Goal: Transaction & Acquisition: Download file/media

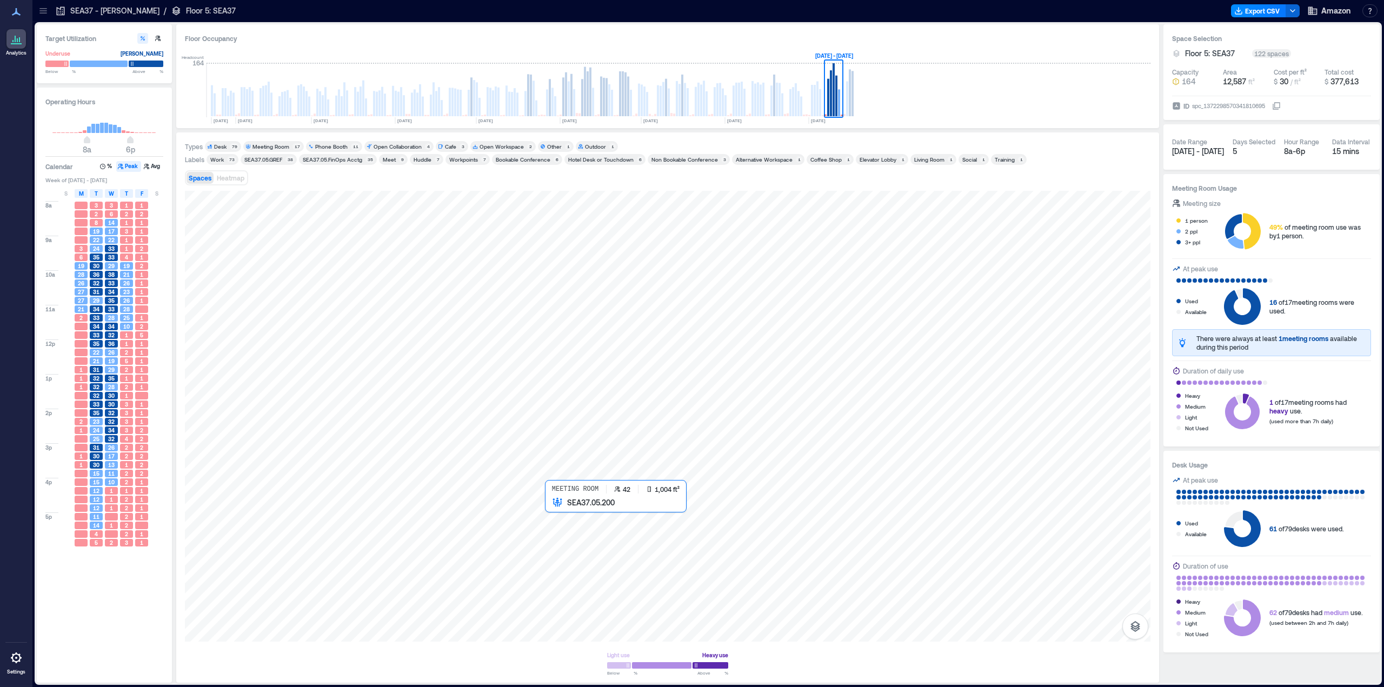
click at [621, 547] on div at bounding box center [668, 416] width 966 height 451
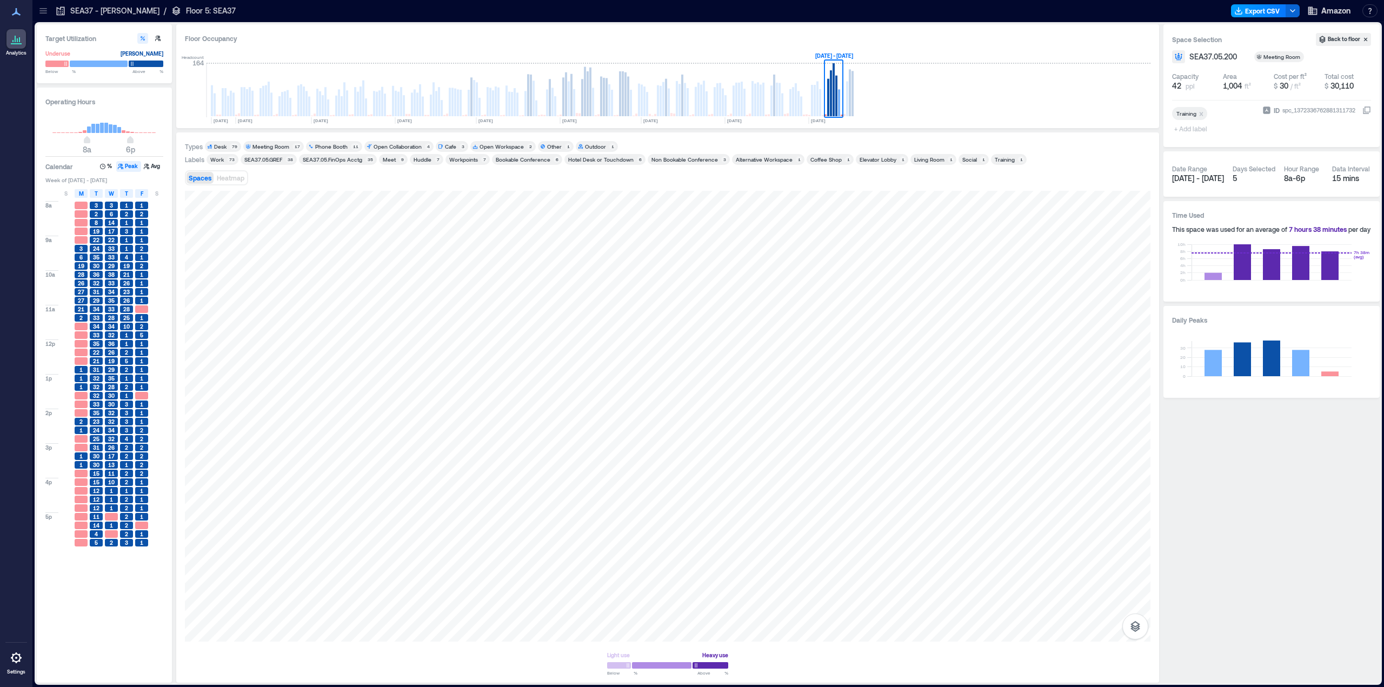
click at [1268, 10] on button "Export CSV" at bounding box center [1258, 10] width 55 height 13
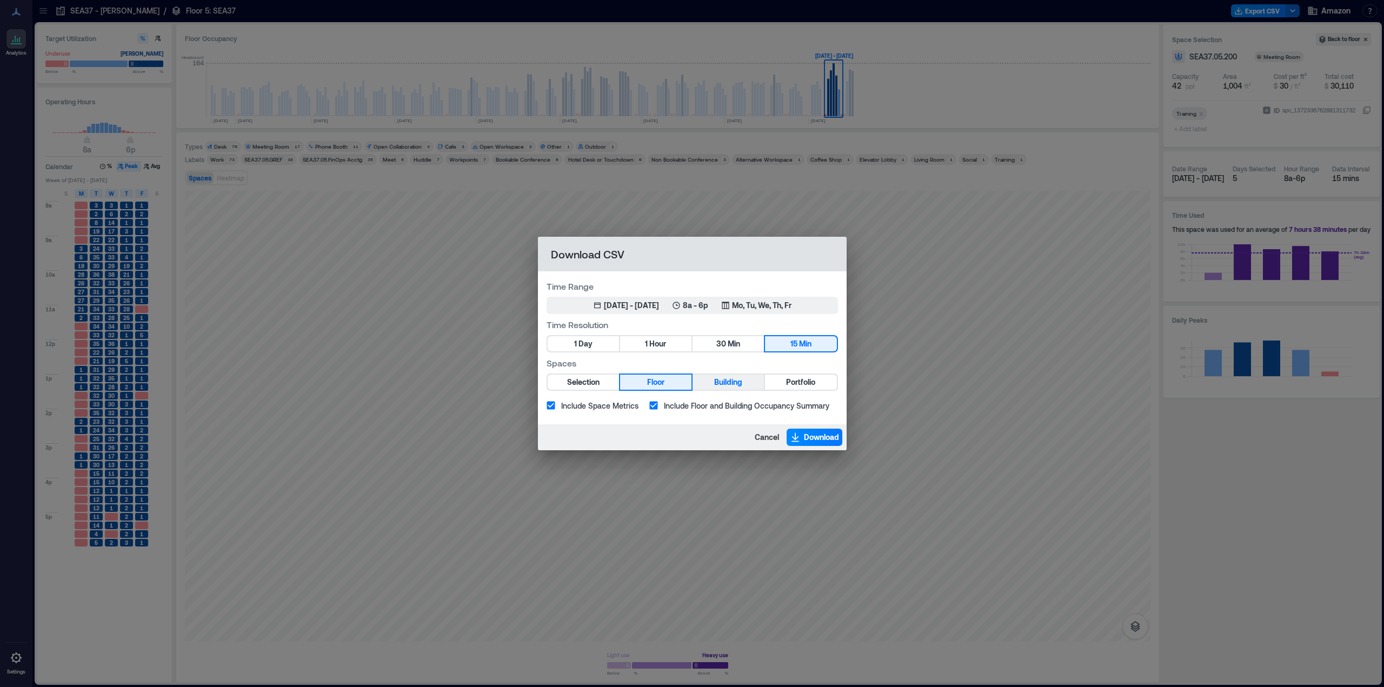
click at [724, 383] on span "Building" at bounding box center [728, 383] width 28 height 14
click at [768, 432] on span "Cancel" at bounding box center [767, 437] width 24 height 11
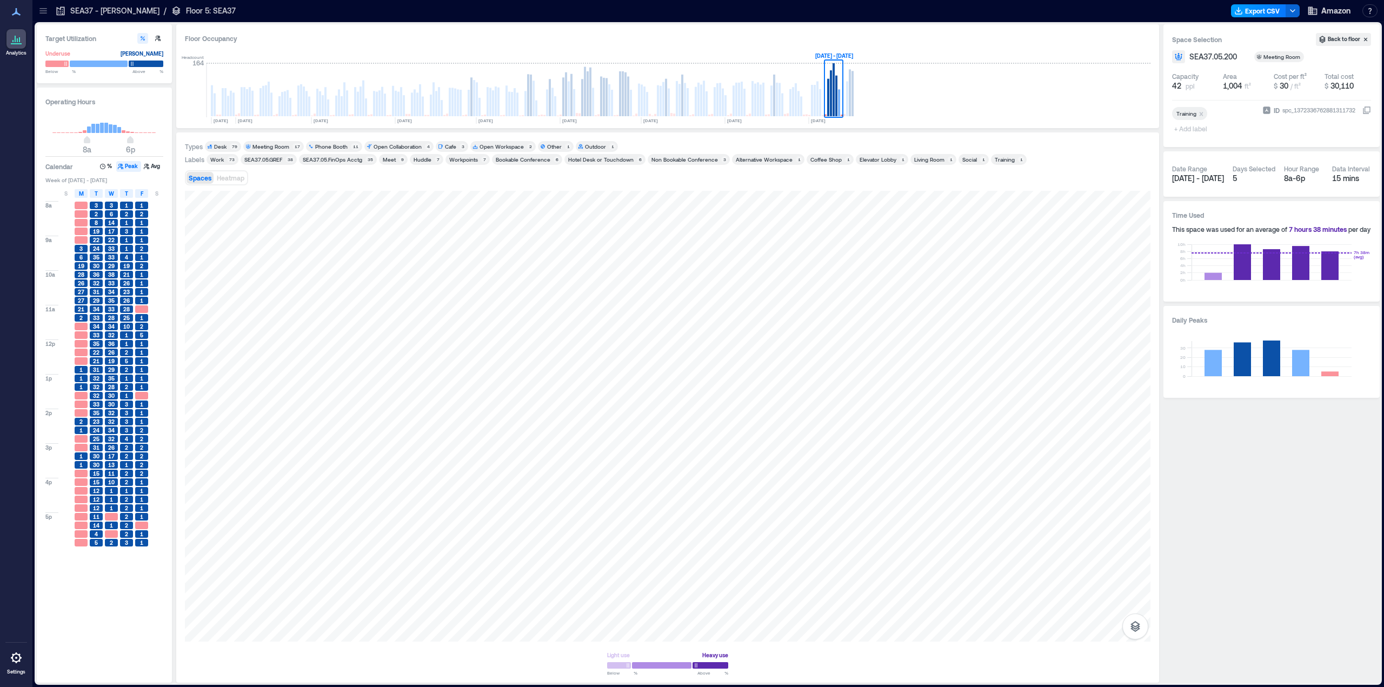
click at [1267, 9] on button "Export CSV" at bounding box center [1258, 10] width 55 height 13
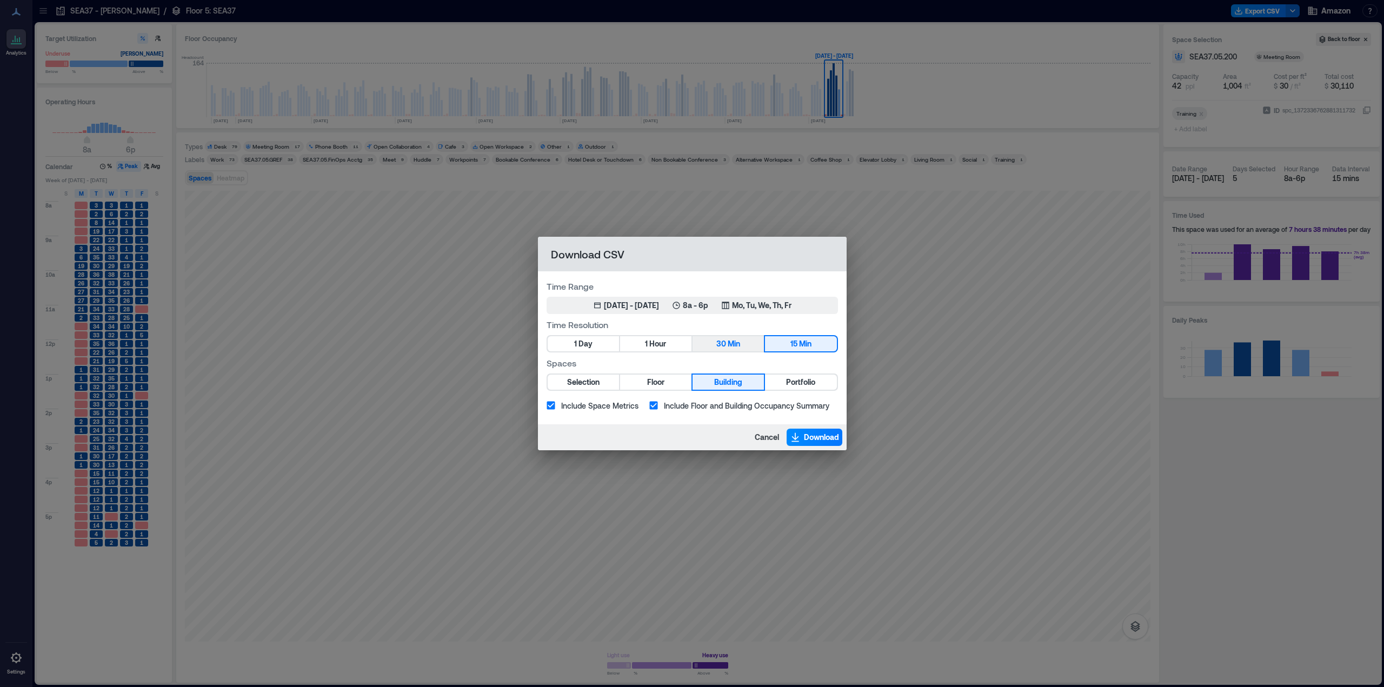
click at [738, 350] on span "Min" at bounding box center [734, 344] width 12 height 14
click at [622, 409] on span "Include Space Metrics" at bounding box center [599, 405] width 77 height 11
click at [611, 403] on span "Include Space Metrics" at bounding box center [599, 405] width 77 height 11
click at [820, 439] on span "Download" at bounding box center [821, 437] width 35 height 11
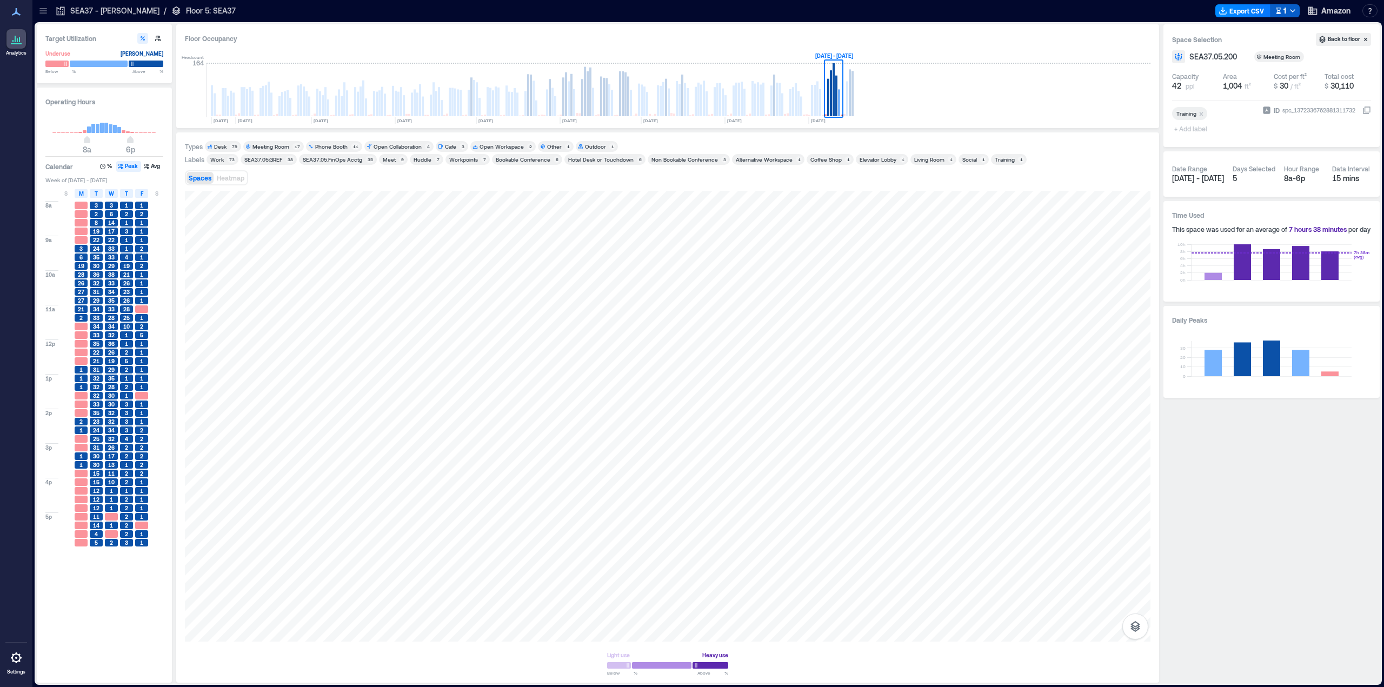
click at [1282, 10] on icon "button" at bounding box center [1279, 11] width 8 height 8
click at [1083, 43] on div "Floor Occupancy" at bounding box center [668, 38] width 966 height 11
click at [1251, 14] on button "Export CSV" at bounding box center [1258, 10] width 55 height 13
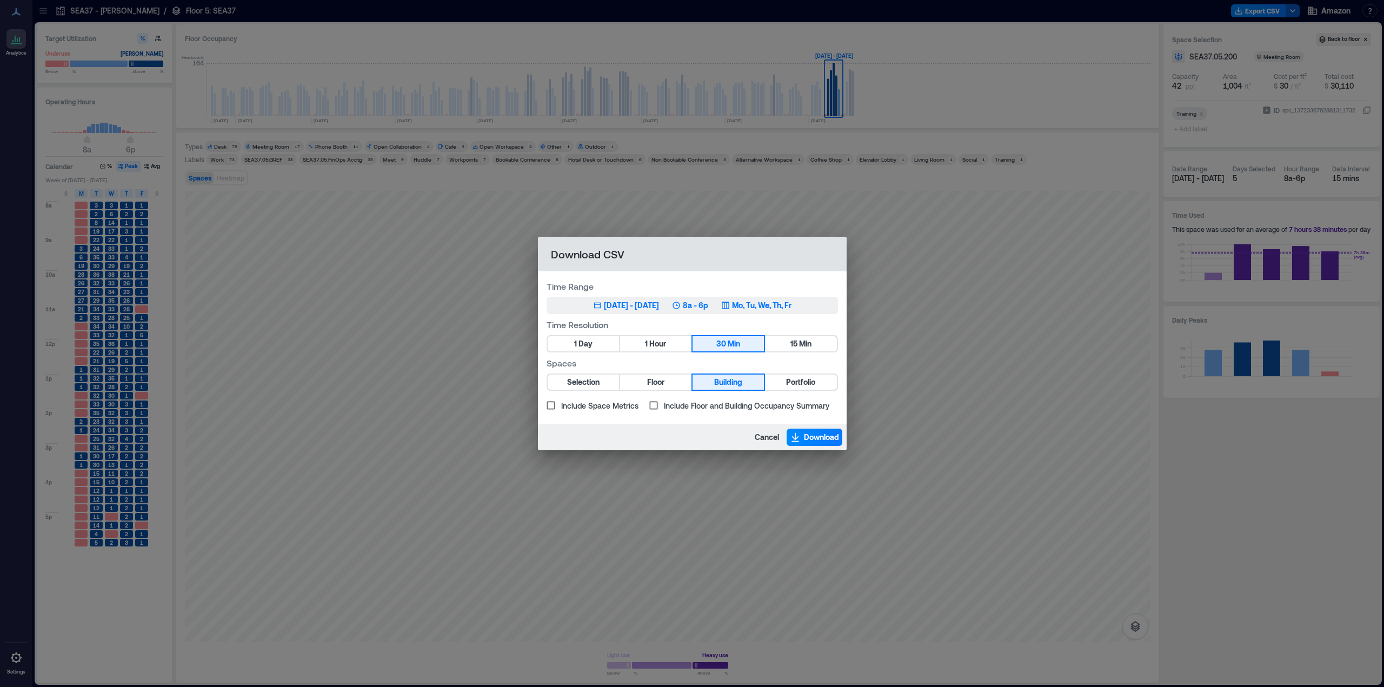
click at [604, 306] on div "[DATE] - [DATE]" at bounding box center [631, 305] width 55 height 11
click at [660, 381] on span "Floor" at bounding box center [655, 383] width 17 height 14
click at [654, 302] on div "[DATE] - [DATE]" at bounding box center [631, 305] width 55 height 11
click at [589, 381] on span "Selection" at bounding box center [583, 383] width 32 height 14
click at [786, 384] on span "Portfolio" at bounding box center [800, 383] width 29 height 14
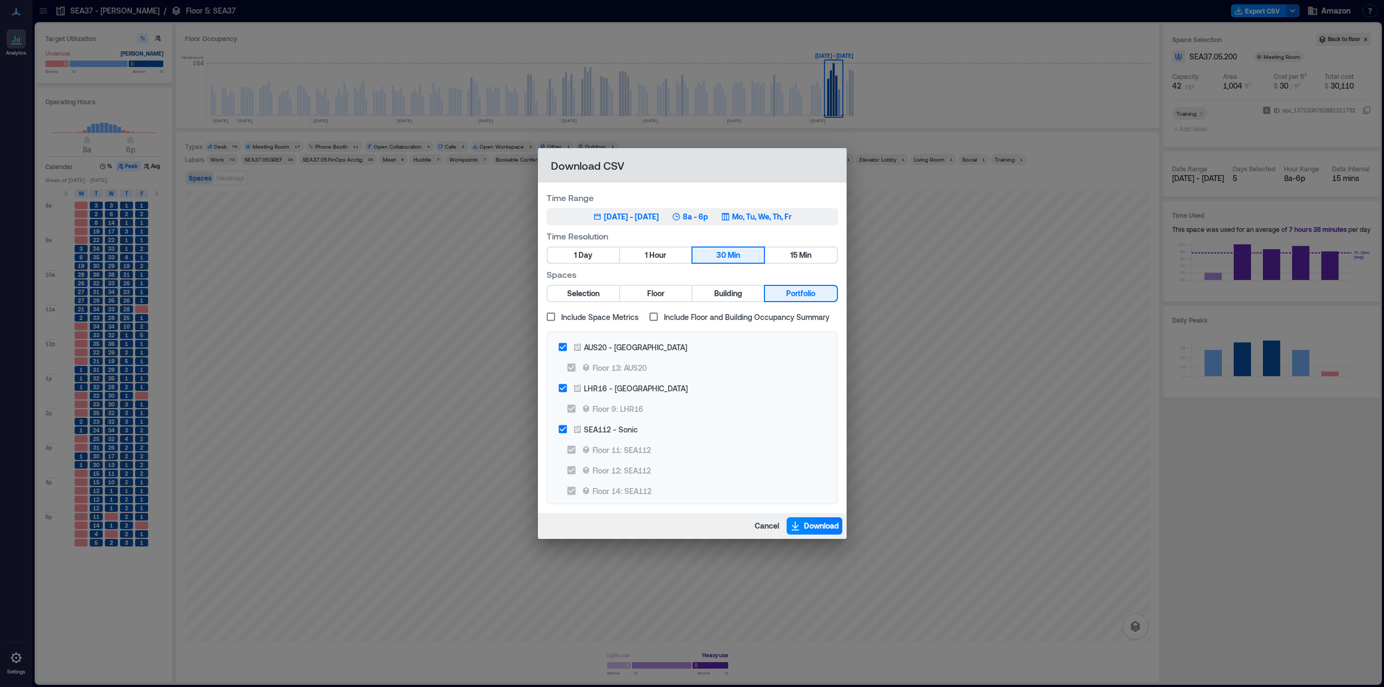
click at [657, 215] on div "[DATE] - [DATE]" at bounding box center [631, 216] width 55 height 11
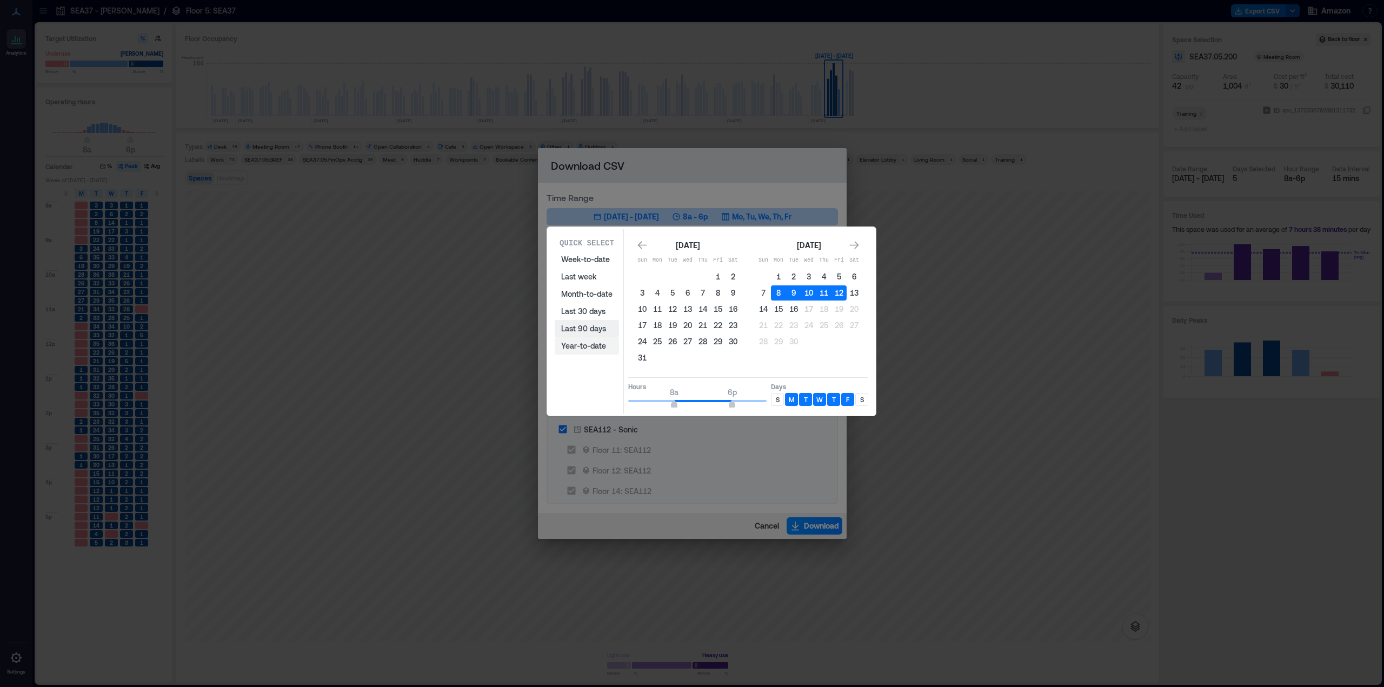
click at [605, 345] on div "Week-to-date Last week Month-to-date Last 30 days Last 90 days Year-to-date" at bounding box center [587, 303] width 64 height 104
click at [604, 344] on button "Year-to-date" at bounding box center [587, 345] width 64 height 17
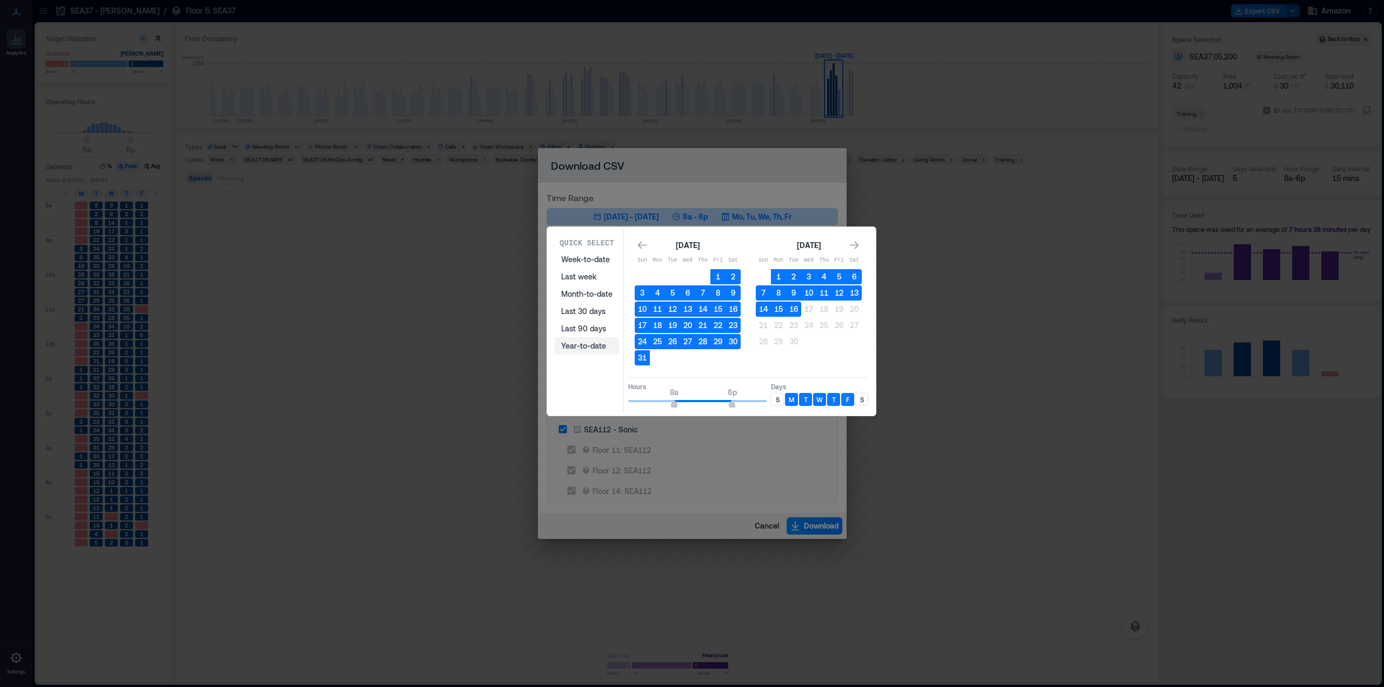
click at [593, 340] on button "Year-to-date" at bounding box center [587, 345] width 64 height 17
click at [644, 249] on icon "Go to previous month" at bounding box center [642, 245] width 11 height 11
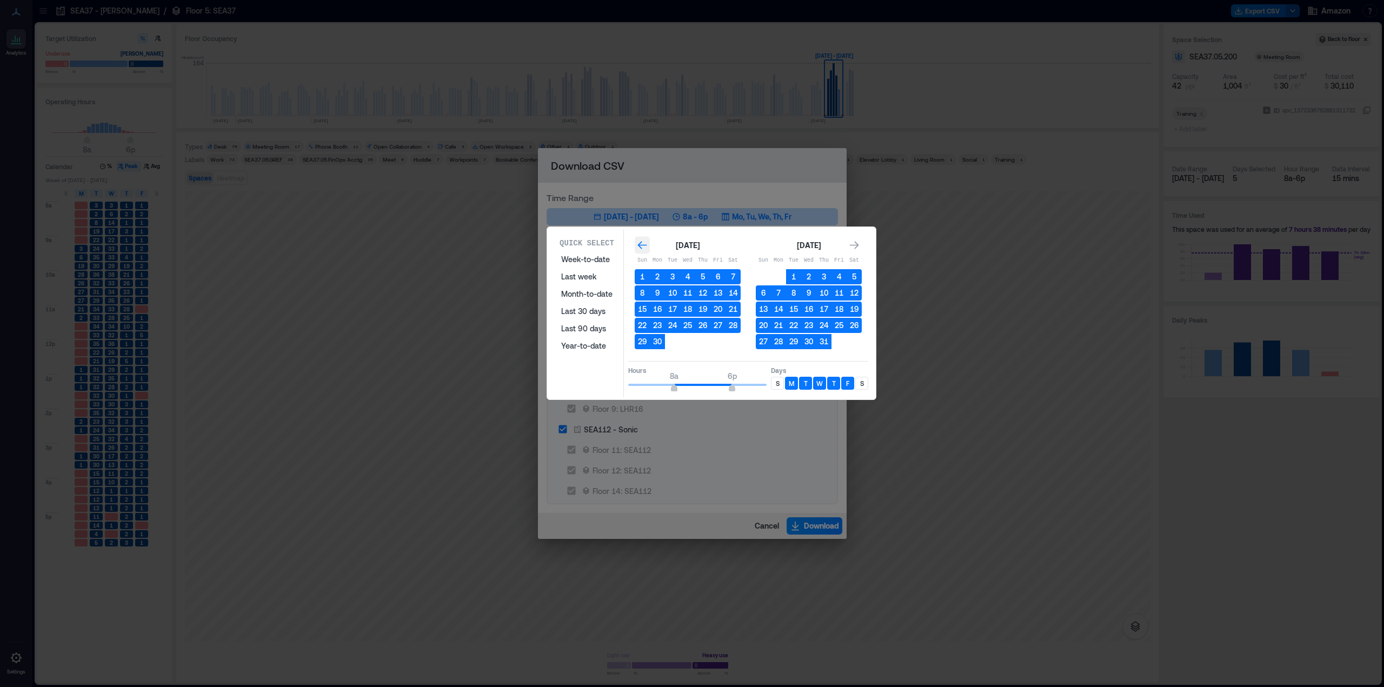
click at [644, 249] on icon "Go to previous month" at bounding box center [642, 245] width 11 height 11
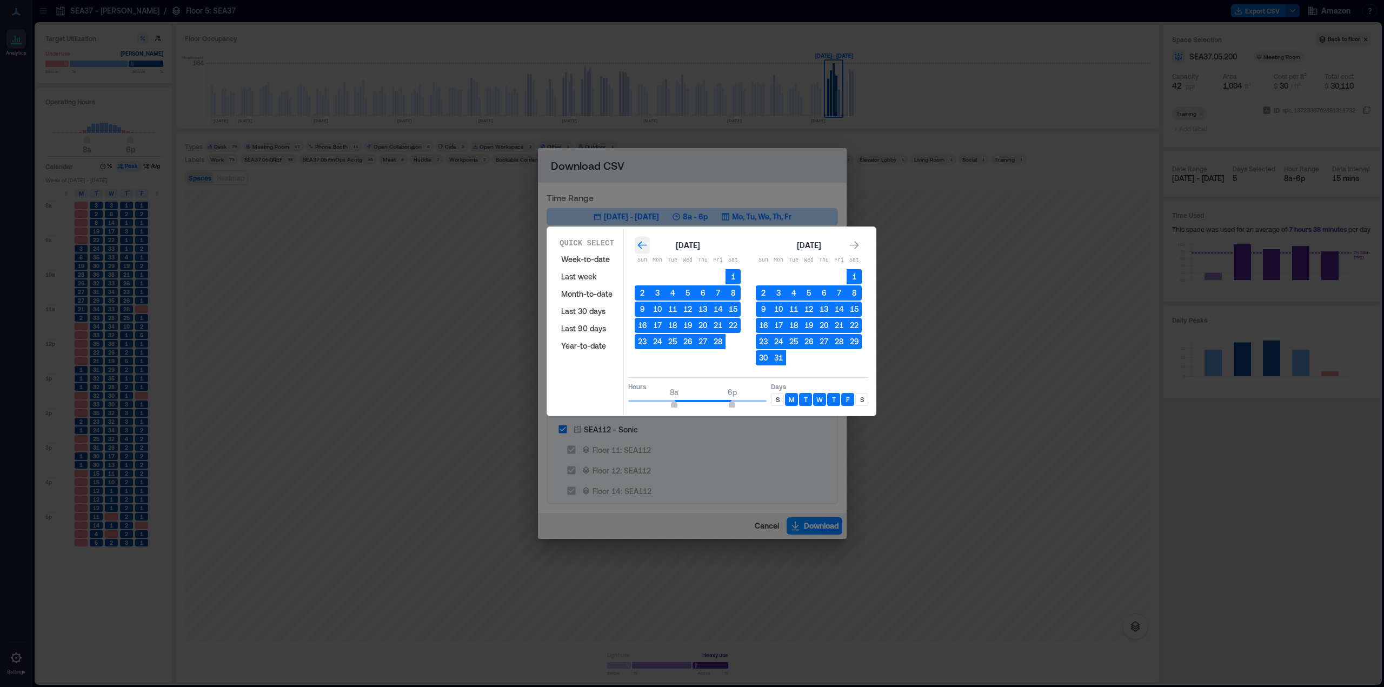
click at [644, 249] on icon "Go to previous month" at bounding box center [642, 245] width 11 height 11
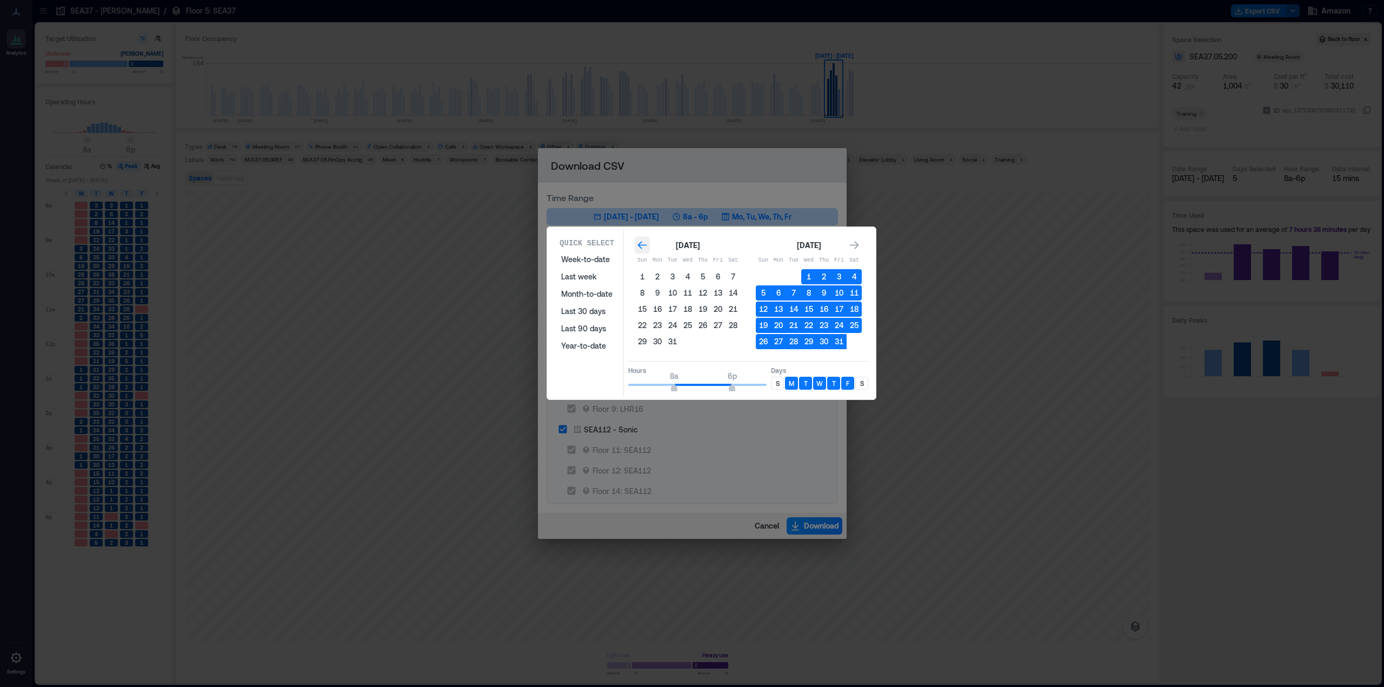
click at [644, 249] on icon "Go to previous month" at bounding box center [642, 245] width 11 height 11
click at [852, 247] on icon "Go to next month" at bounding box center [854, 245] width 11 height 11
click at [608, 297] on button "Month-to-date" at bounding box center [587, 294] width 64 height 17
click at [587, 293] on button "Month-to-date" at bounding box center [587, 294] width 64 height 17
click at [857, 246] on icon "Go to next month" at bounding box center [854, 245] width 9 height 8
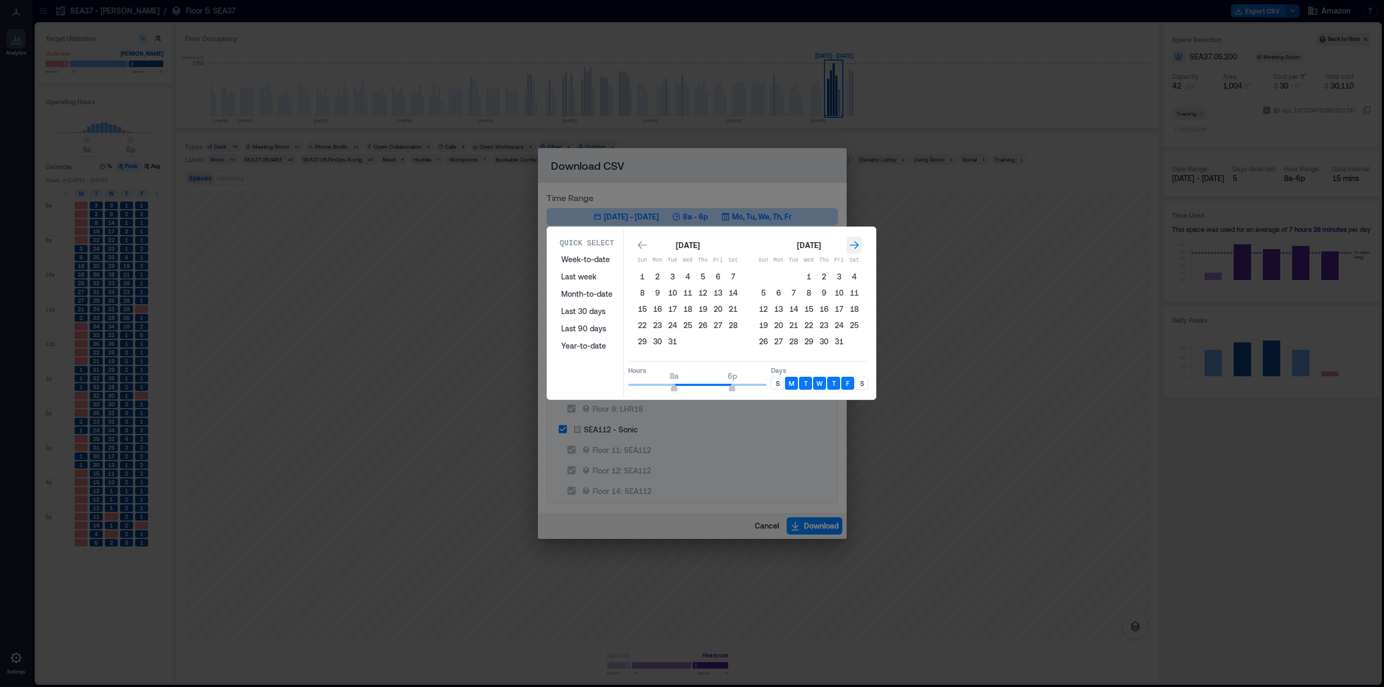
click at [857, 246] on icon "Go to next month" at bounding box center [854, 245] width 9 height 8
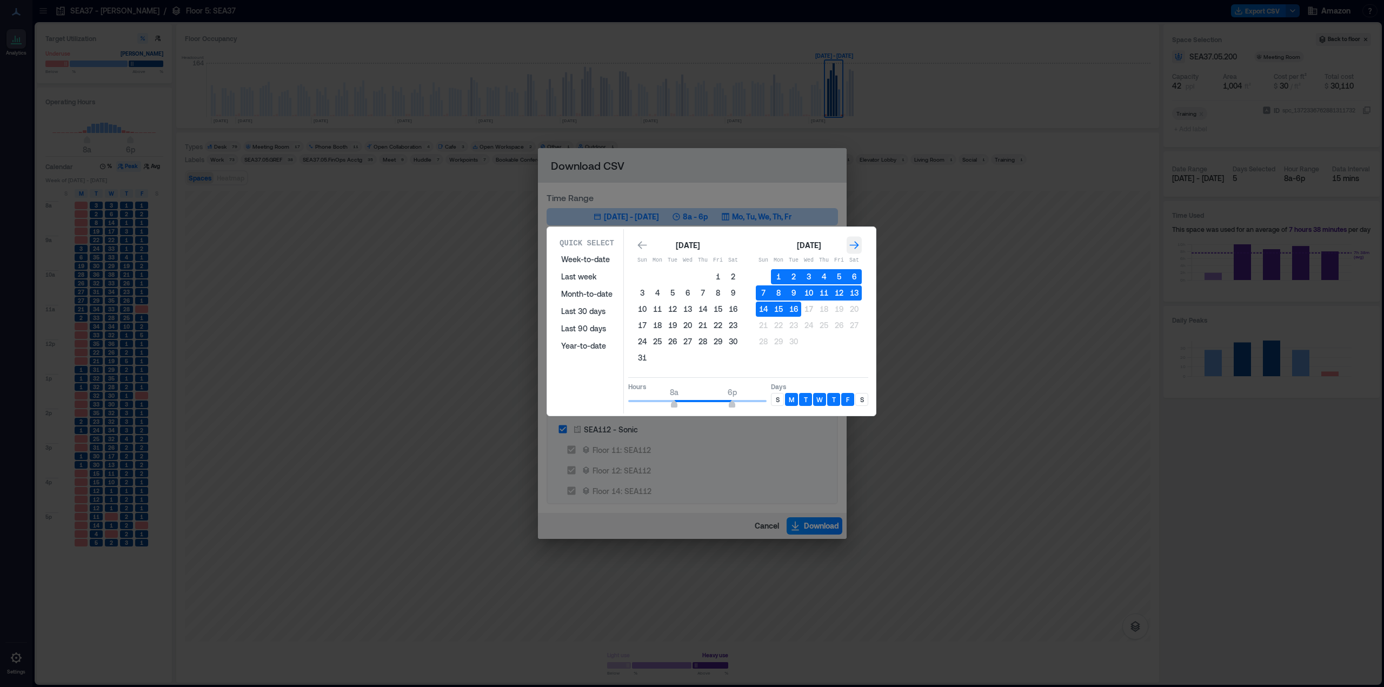
click at [857, 246] on icon "Go to next month" at bounding box center [854, 245] width 9 height 8
click at [640, 248] on icon "Go to previous month" at bounding box center [642, 245] width 9 height 8
click at [574, 293] on button "Month-to-date" at bounding box center [587, 294] width 64 height 17
click at [581, 309] on button "Last 30 days" at bounding box center [587, 311] width 64 height 17
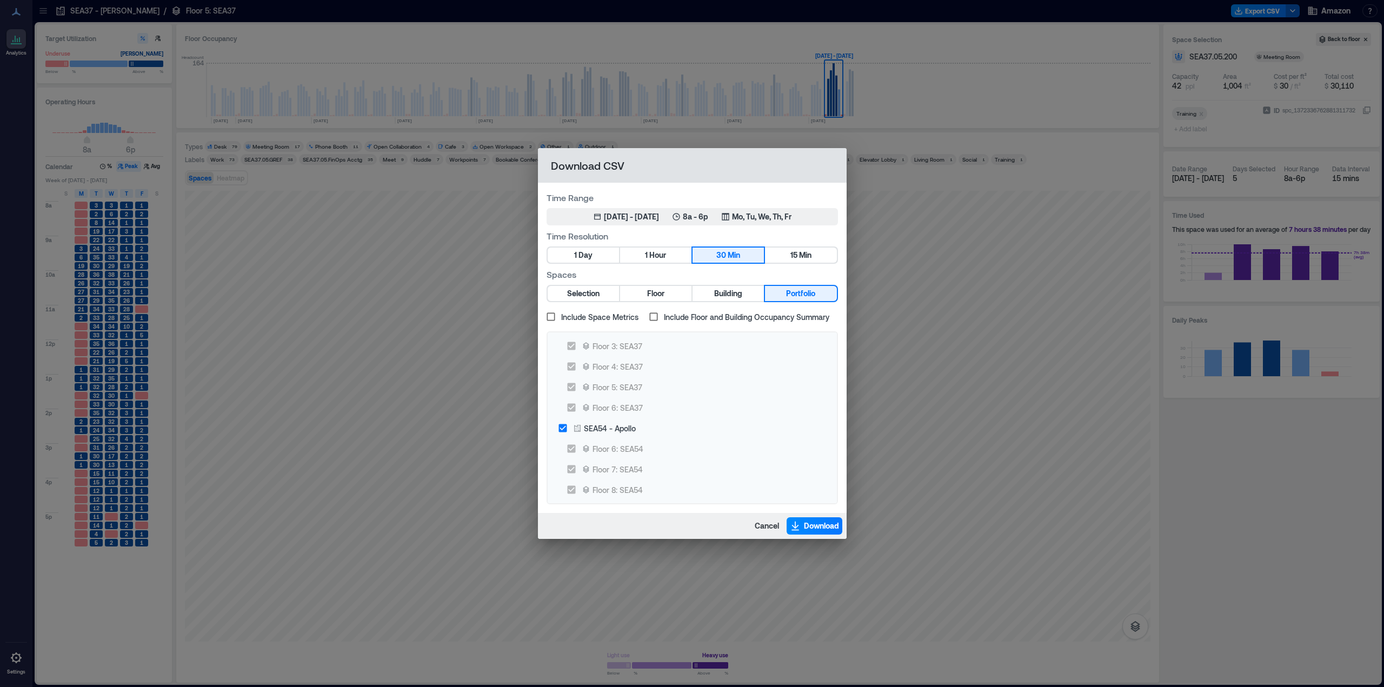
scroll to position [454, 0]
click at [815, 523] on span "Download" at bounding box center [821, 526] width 35 height 11
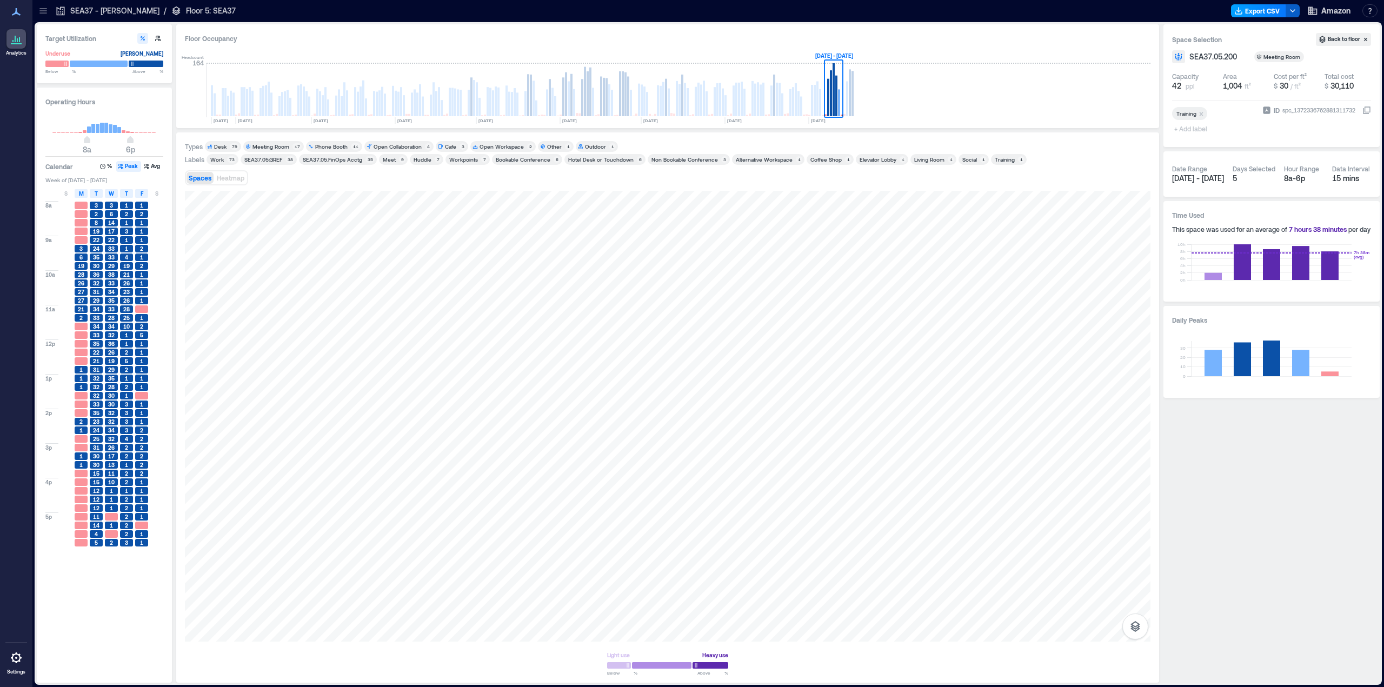
click at [1245, 11] on button "Export CSV" at bounding box center [1258, 10] width 55 height 13
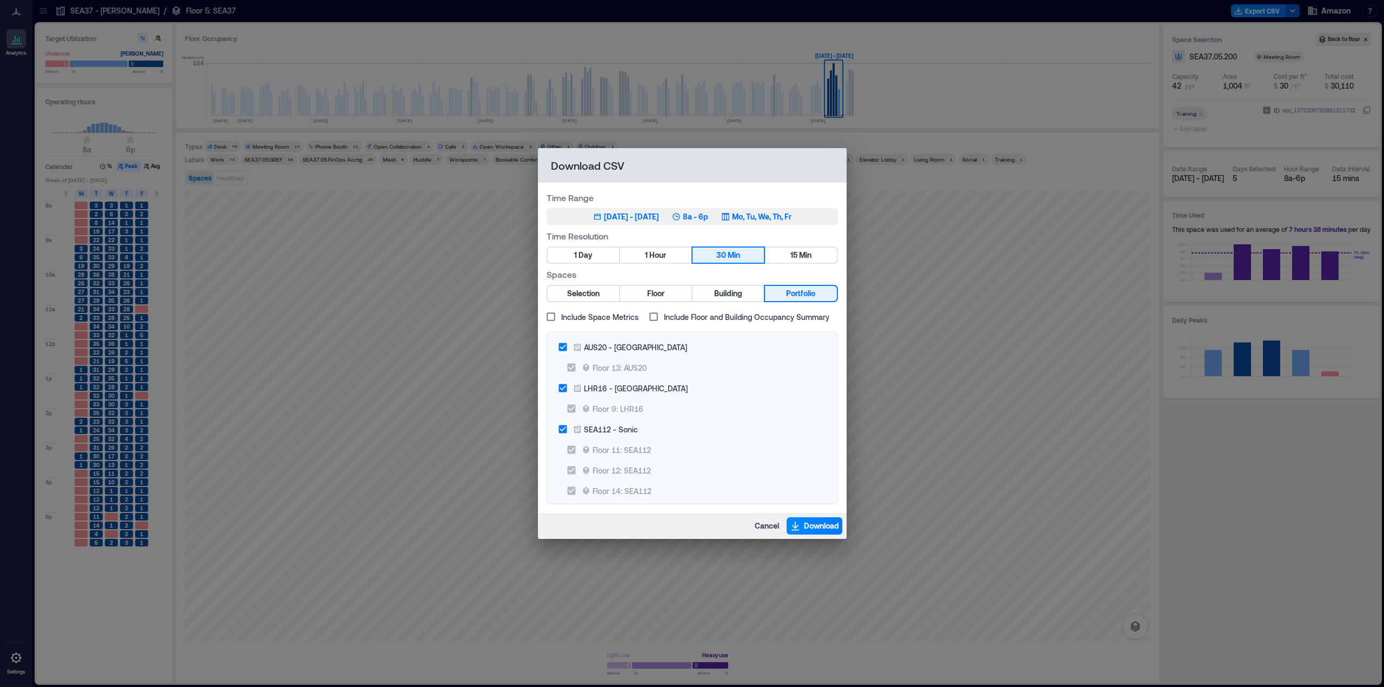
click at [641, 214] on div "[DATE] - [DATE]" at bounding box center [631, 216] width 55 height 11
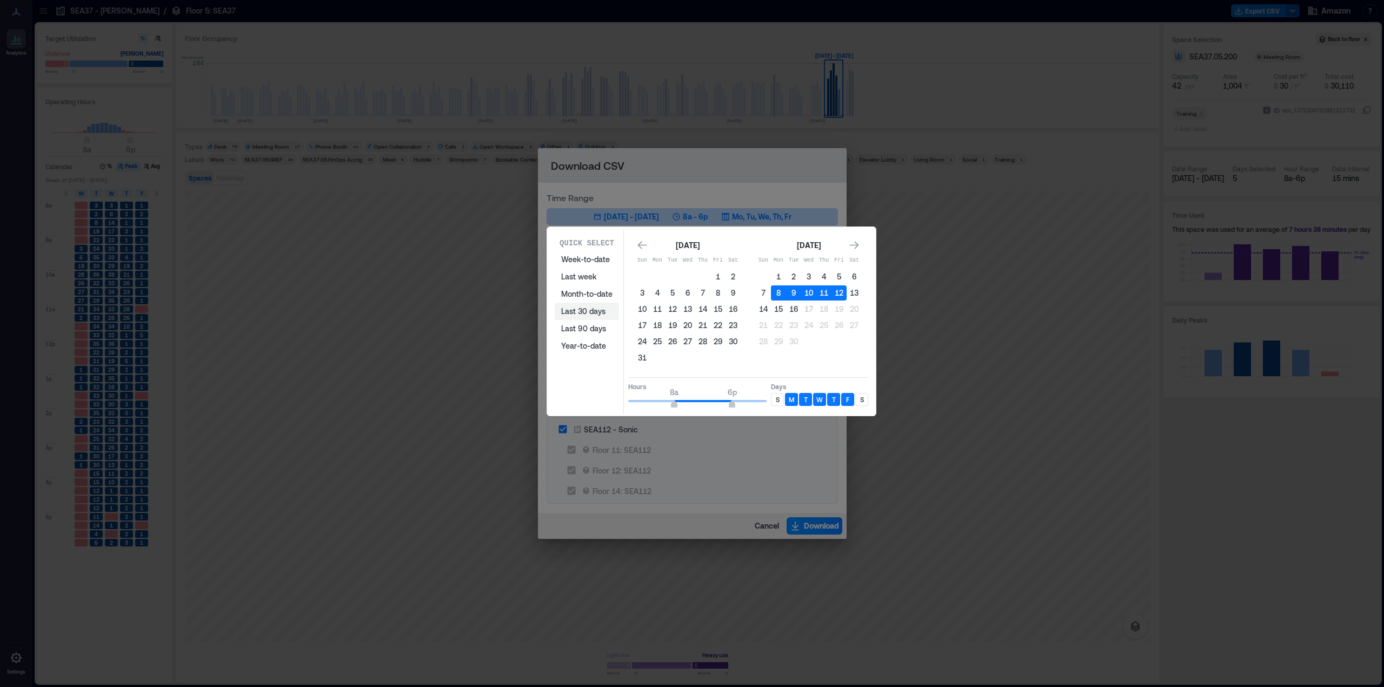
click at [593, 312] on button "Last 30 days" at bounding box center [587, 311] width 64 height 17
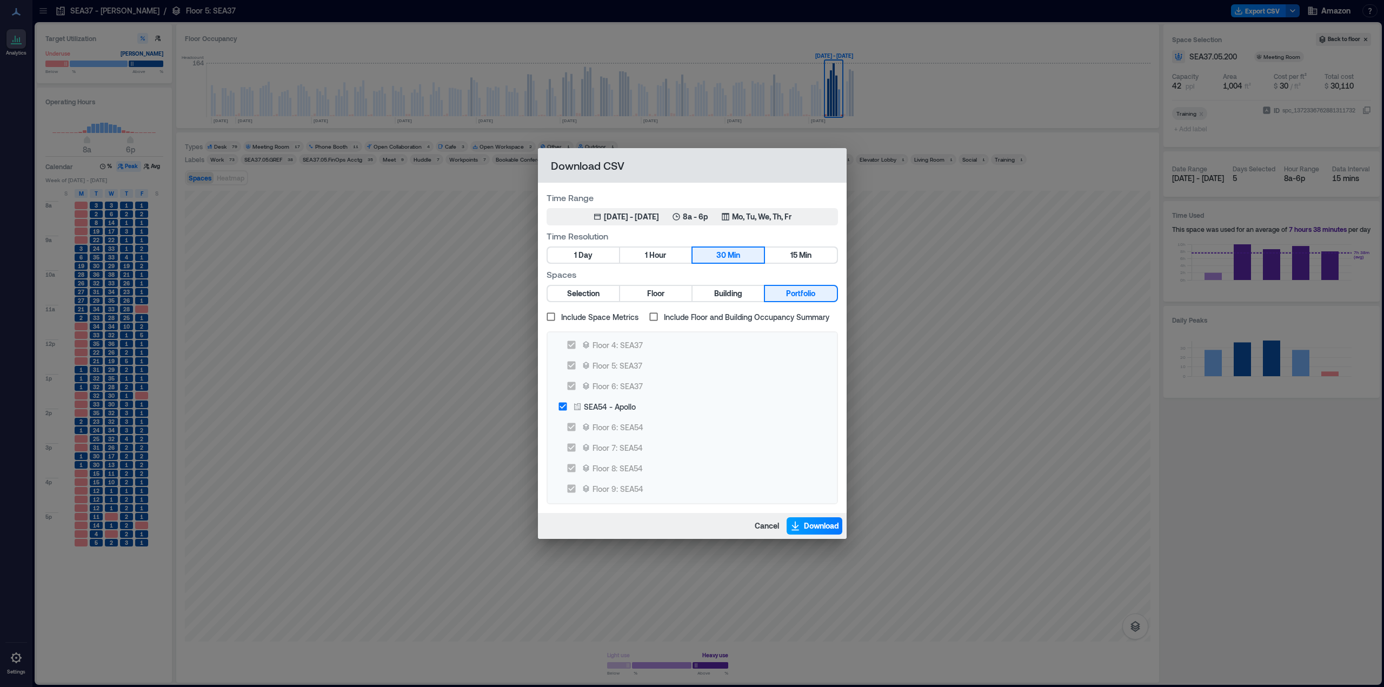
click at [809, 522] on span "Download" at bounding box center [821, 526] width 35 height 11
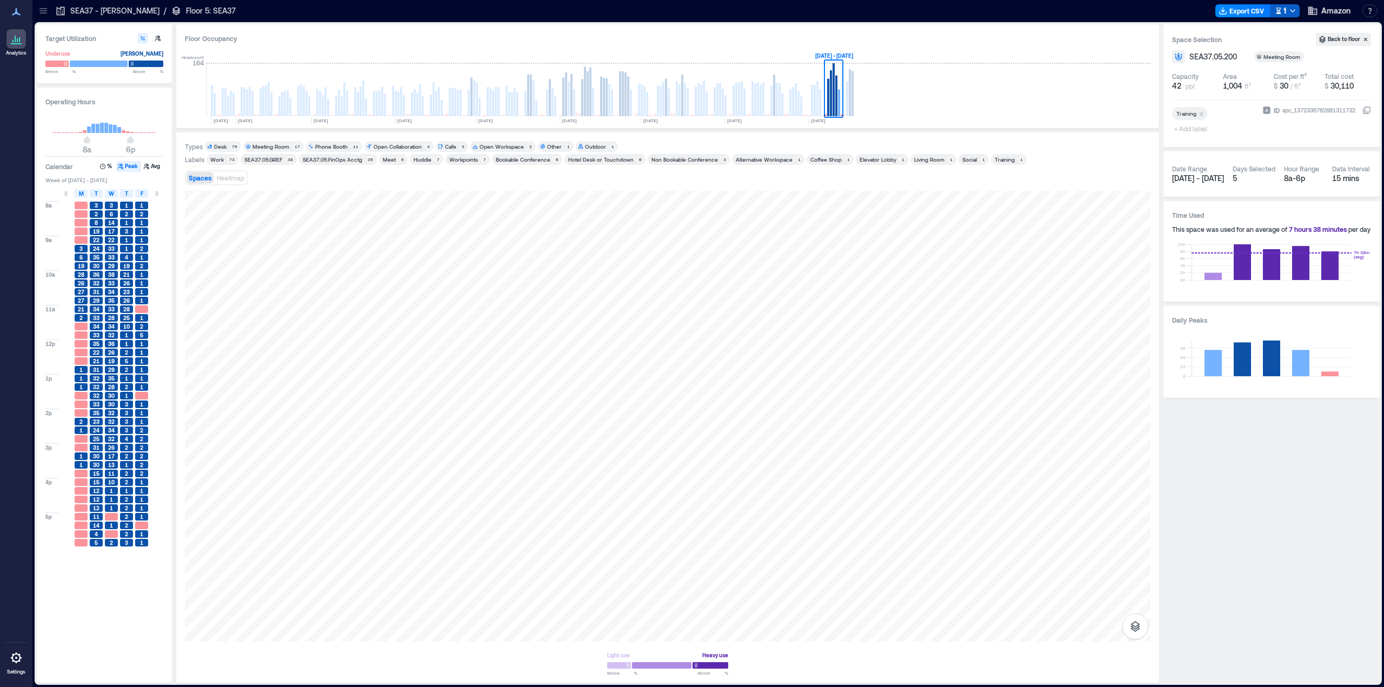
click at [1287, 9] on button "1" at bounding box center [1285, 10] width 30 height 13
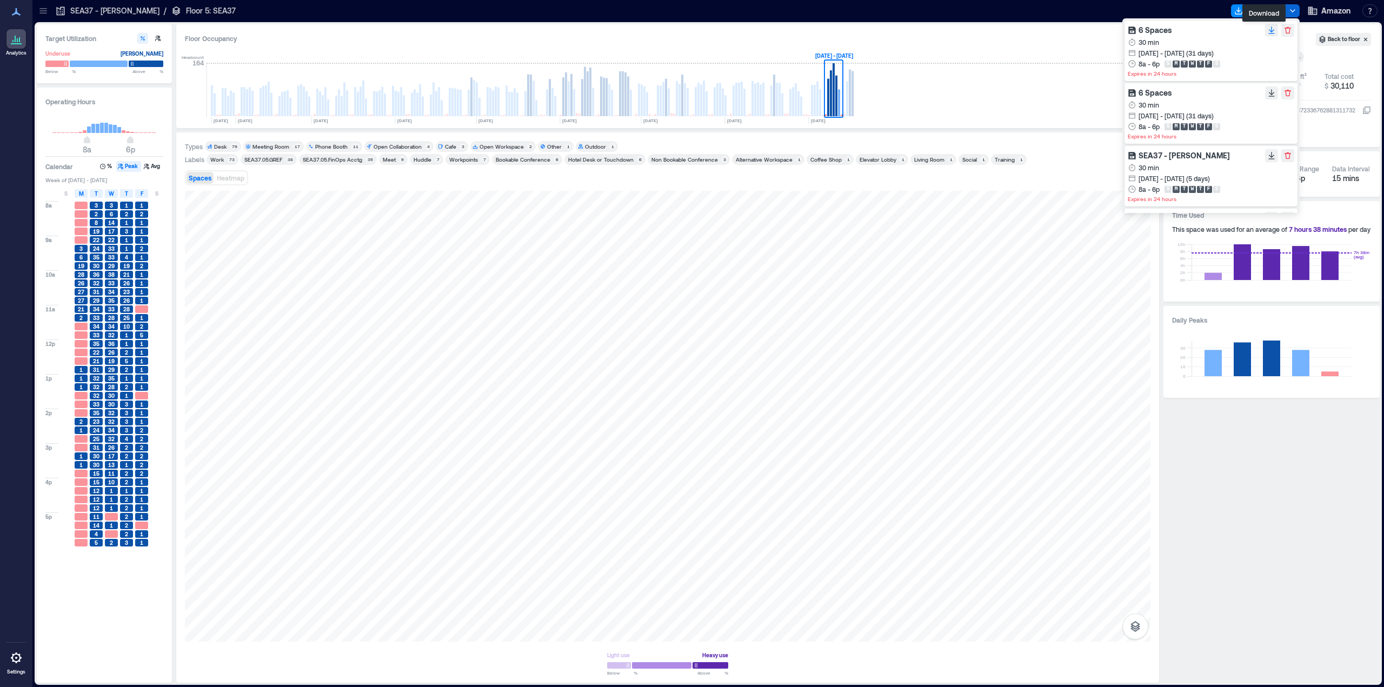
click at [1269, 31] on icon "button" at bounding box center [1271, 29] width 5 height 6
click at [1350, 492] on div "Space Selection Back to floor SEA37.05.200 Meeting Room Capacity 42 ppl Area 1,…" at bounding box center [1272, 353] width 216 height 659
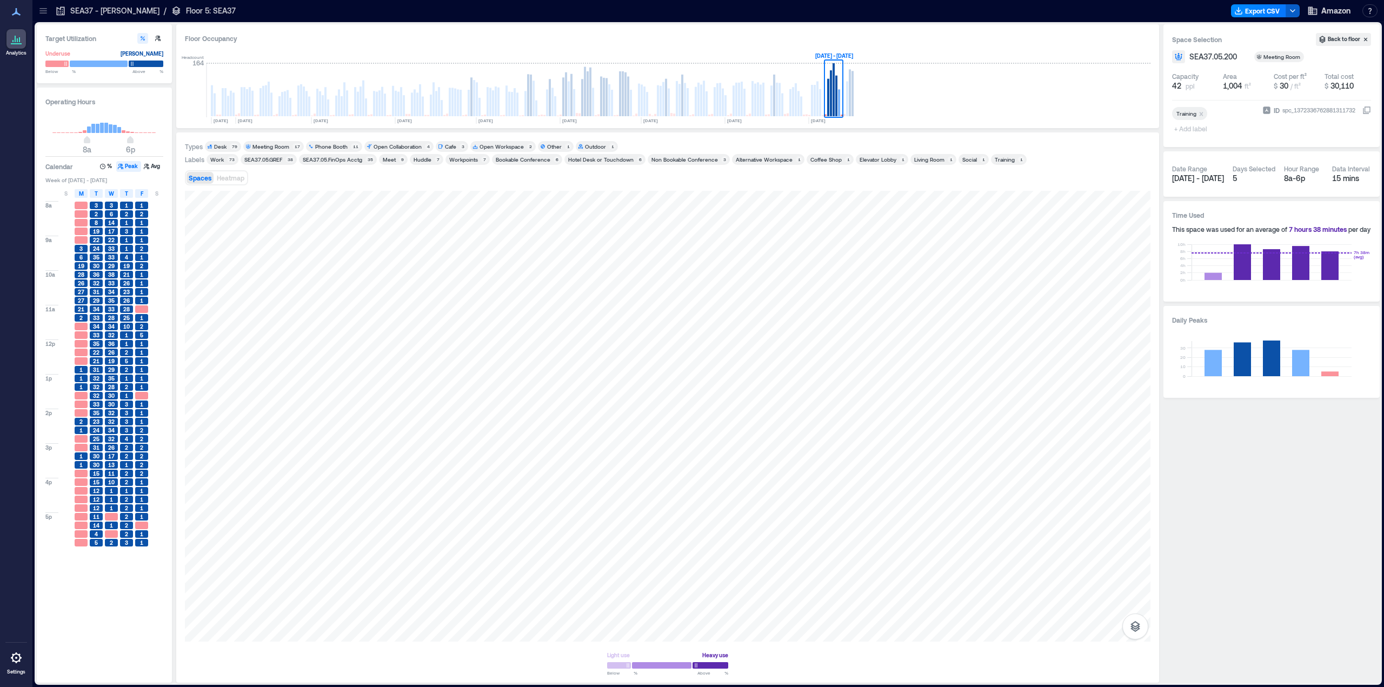
click at [1292, 12] on icon "button" at bounding box center [1293, 10] width 9 height 9
click at [1293, 546] on div "Space Selection Back to floor SEA37.05.200 Meeting Room Capacity 42 ppl Area 1,…" at bounding box center [1272, 353] width 216 height 659
click at [1269, 9] on button "Export CSV" at bounding box center [1258, 10] width 55 height 13
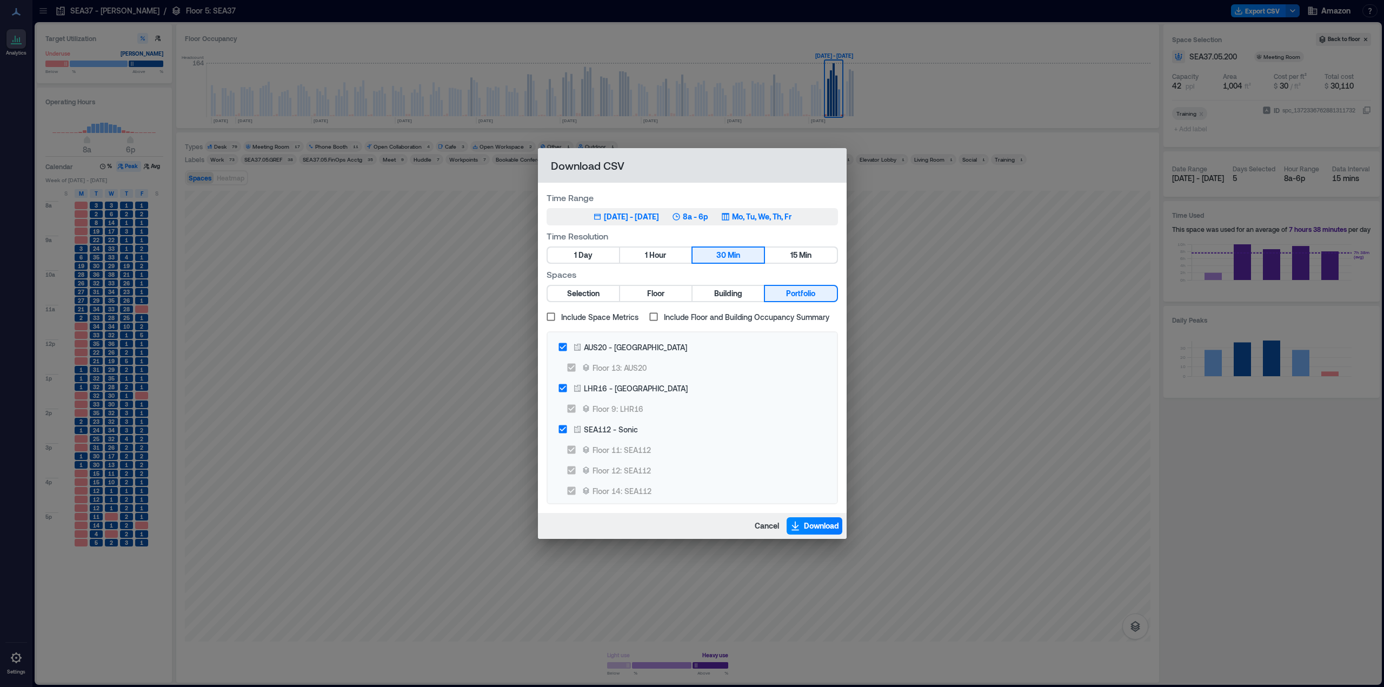
click at [666, 222] on button "Sep 8, 2025 - [DATE] 8a - 6p Mo, Tu, We, Th, Fr" at bounding box center [692, 216] width 291 height 17
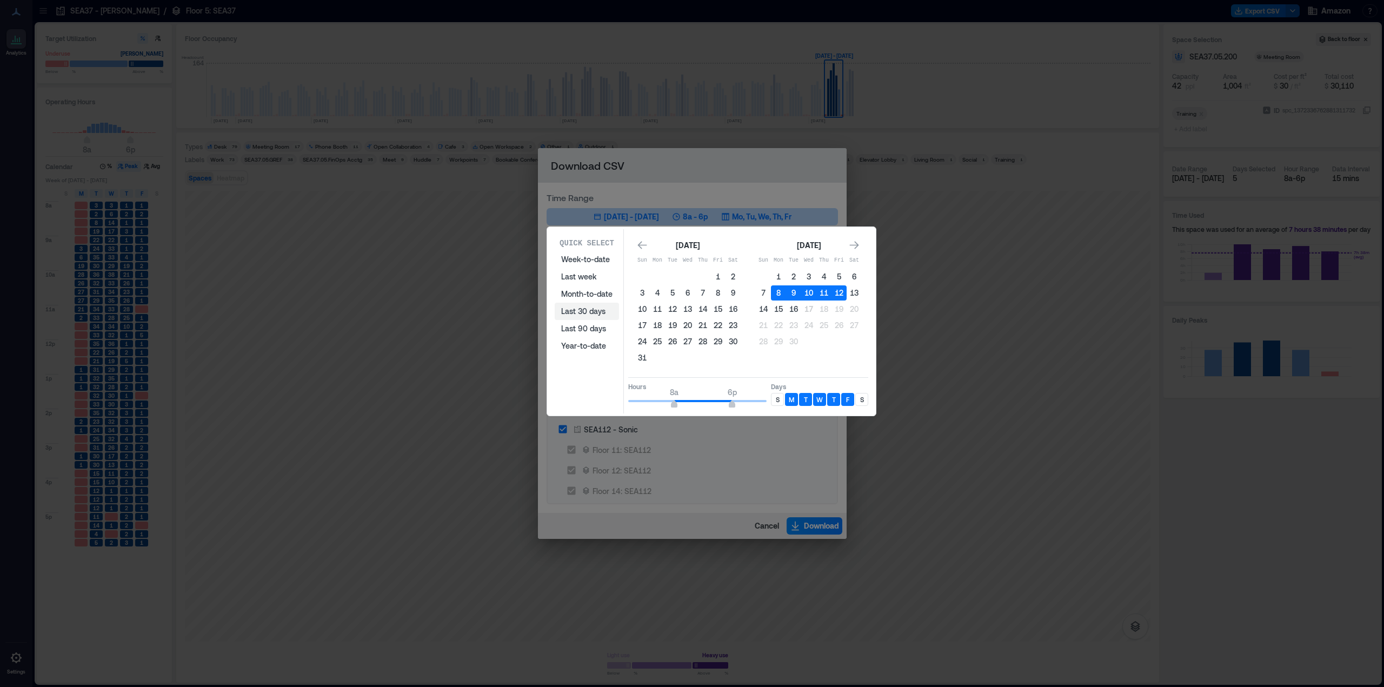
click at [586, 313] on button "Last 30 days" at bounding box center [587, 311] width 64 height 17
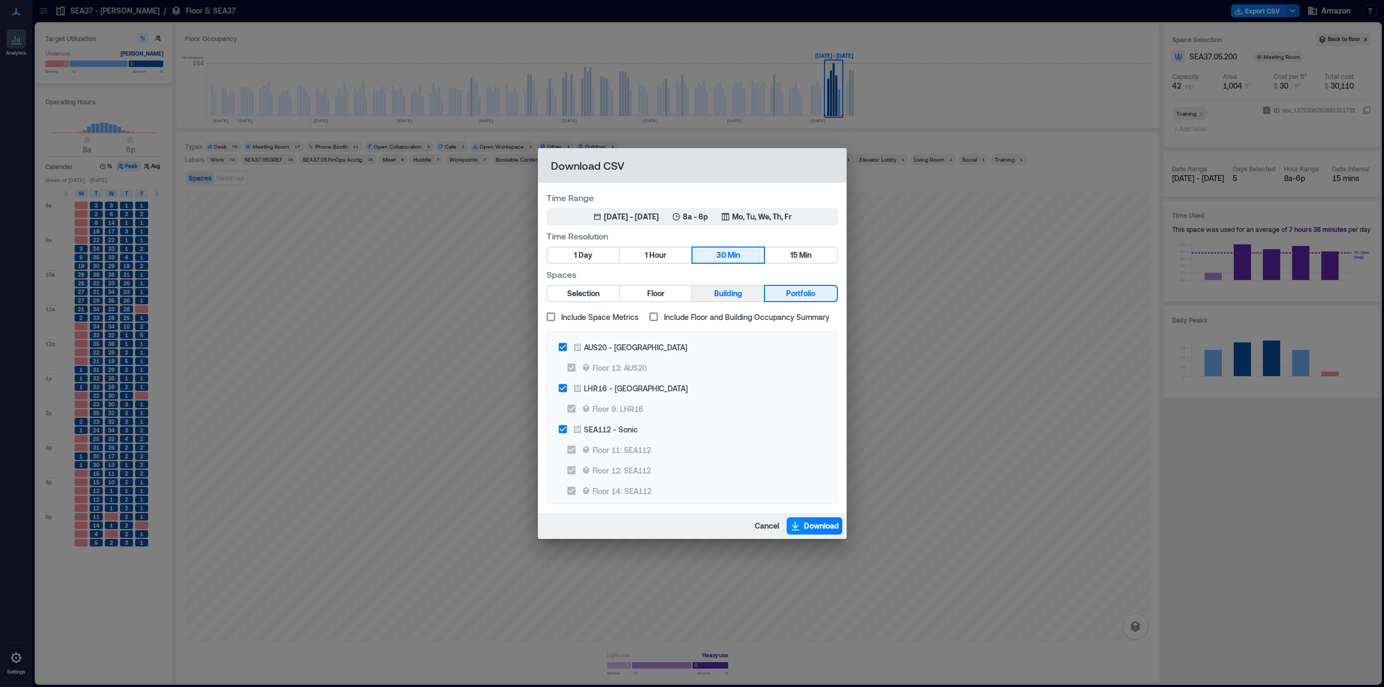
click at [740, 289] on span "Building" at bounding box center [728, 294] width 28 height 14
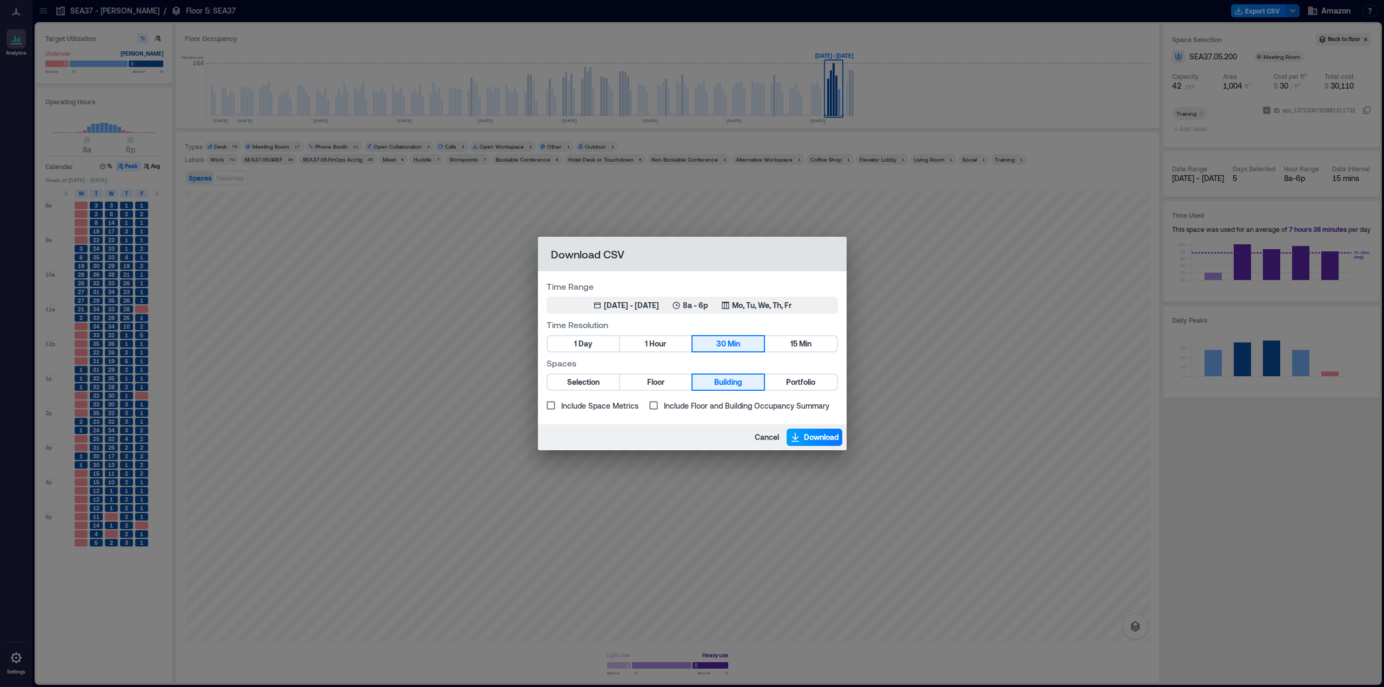
click at [807, 435] on span "Download" at bounding box center [821, 437] width 35 height 11
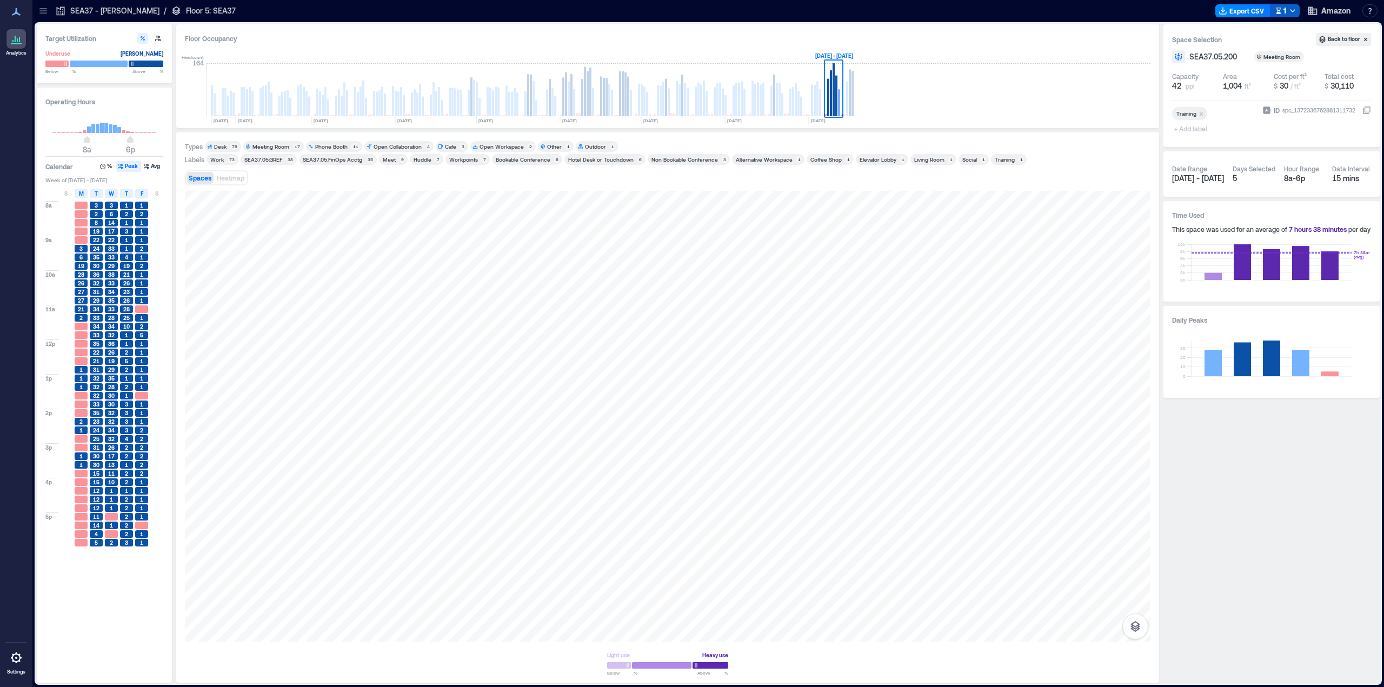
click at [1293, 11] on polyline "button" at bounding box center [1293, 11] width 4 height 2
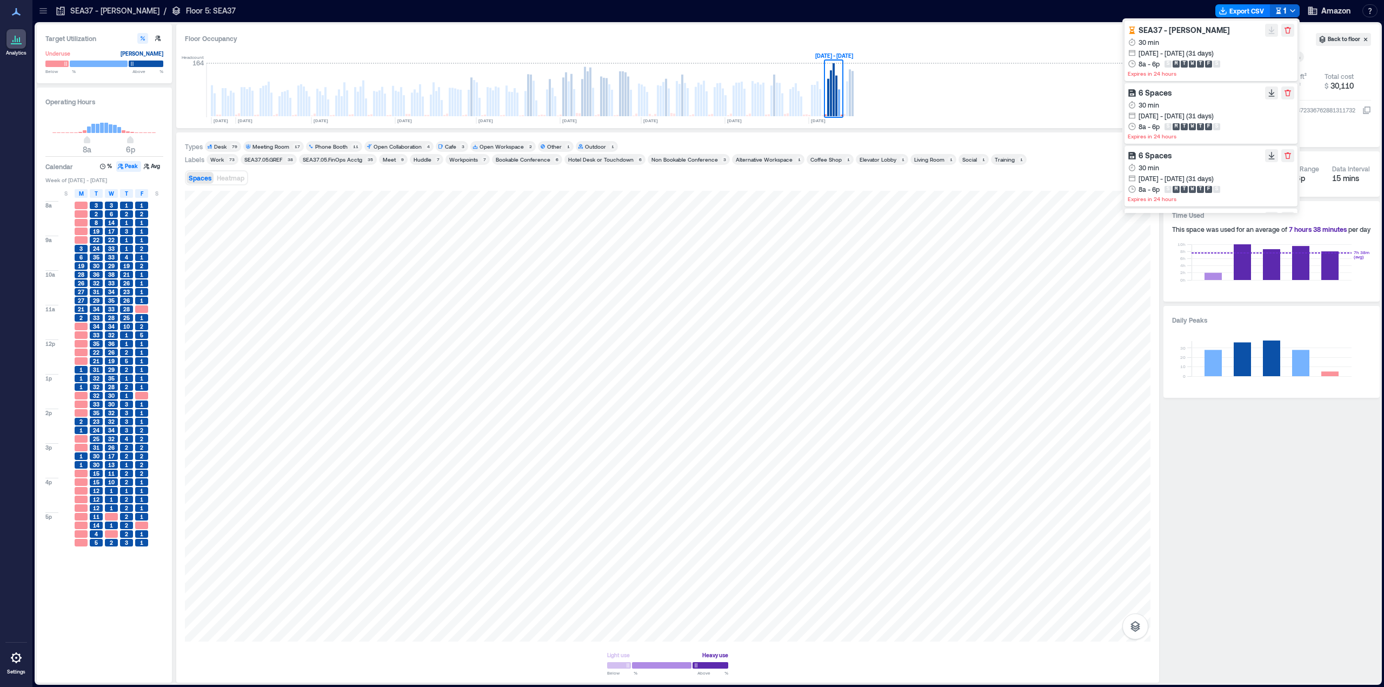
scroll to position [184, 0]
click at [1284, 161] on icon "button" at bounding box center [1288, 160] width 9 height 9
click at [1285, 95] on icon "button" at bounding box center [1288, 97] width 6 height 6
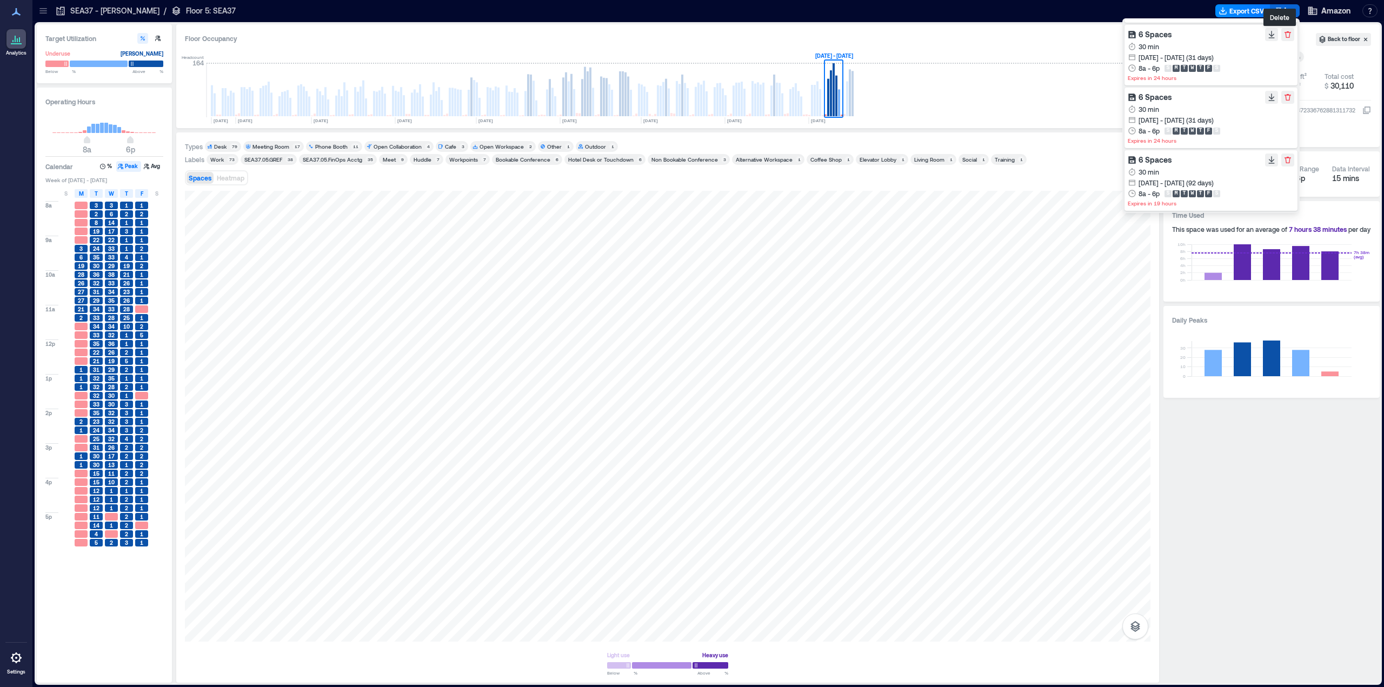
click at [1285, 32] on icon "button" at bounding box center [1288, 34] width 6 height 6
click at [1291, 93] on icon "button" at bounding box center [1288, 93] width 9 height 9
click at [1287, 91] on icon "button" at bounding box center [1288, 93] width 6 height 6
